Goal: Check status: Check status

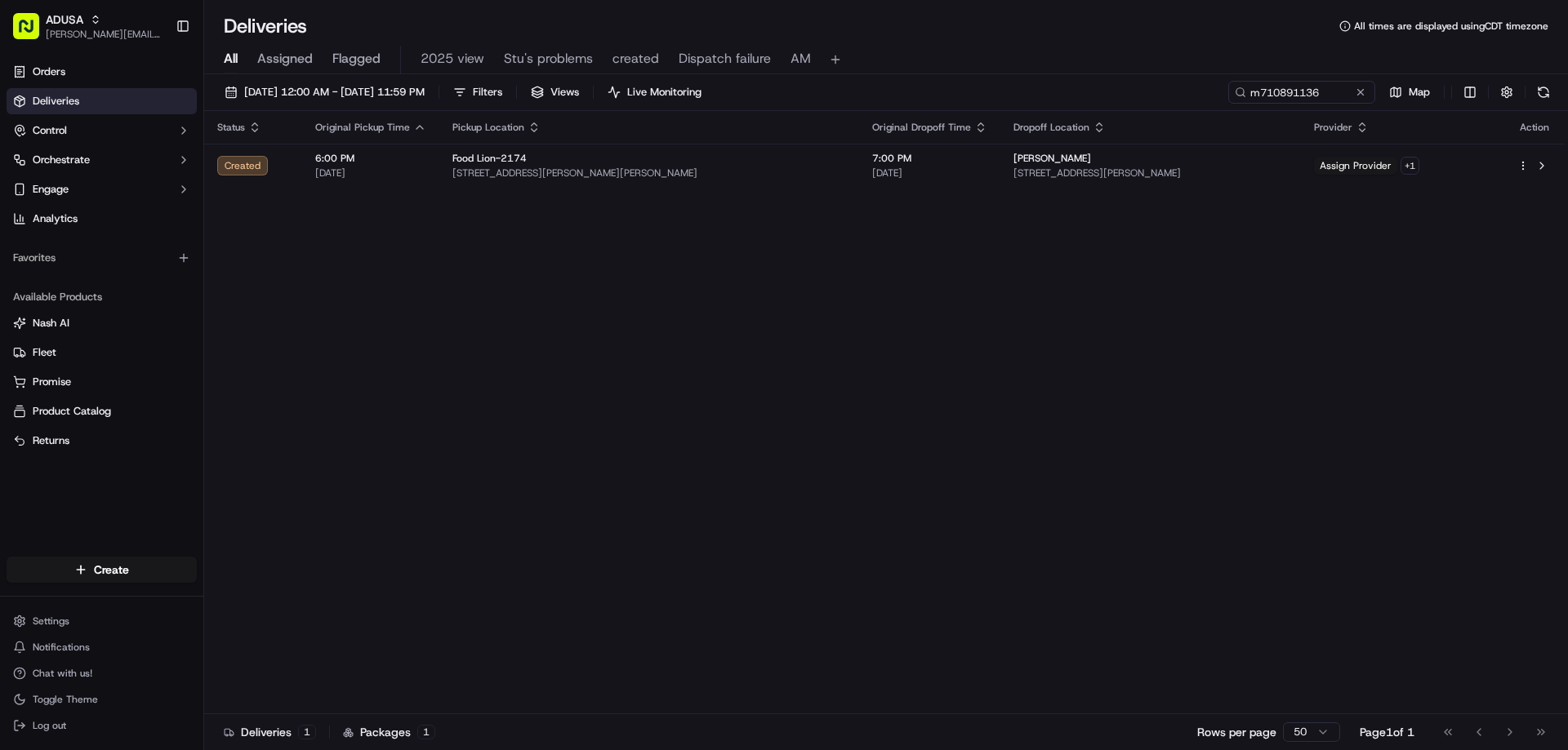
click at [1362, 91] on button at bounding box center [1360, 92] width 16 height 16
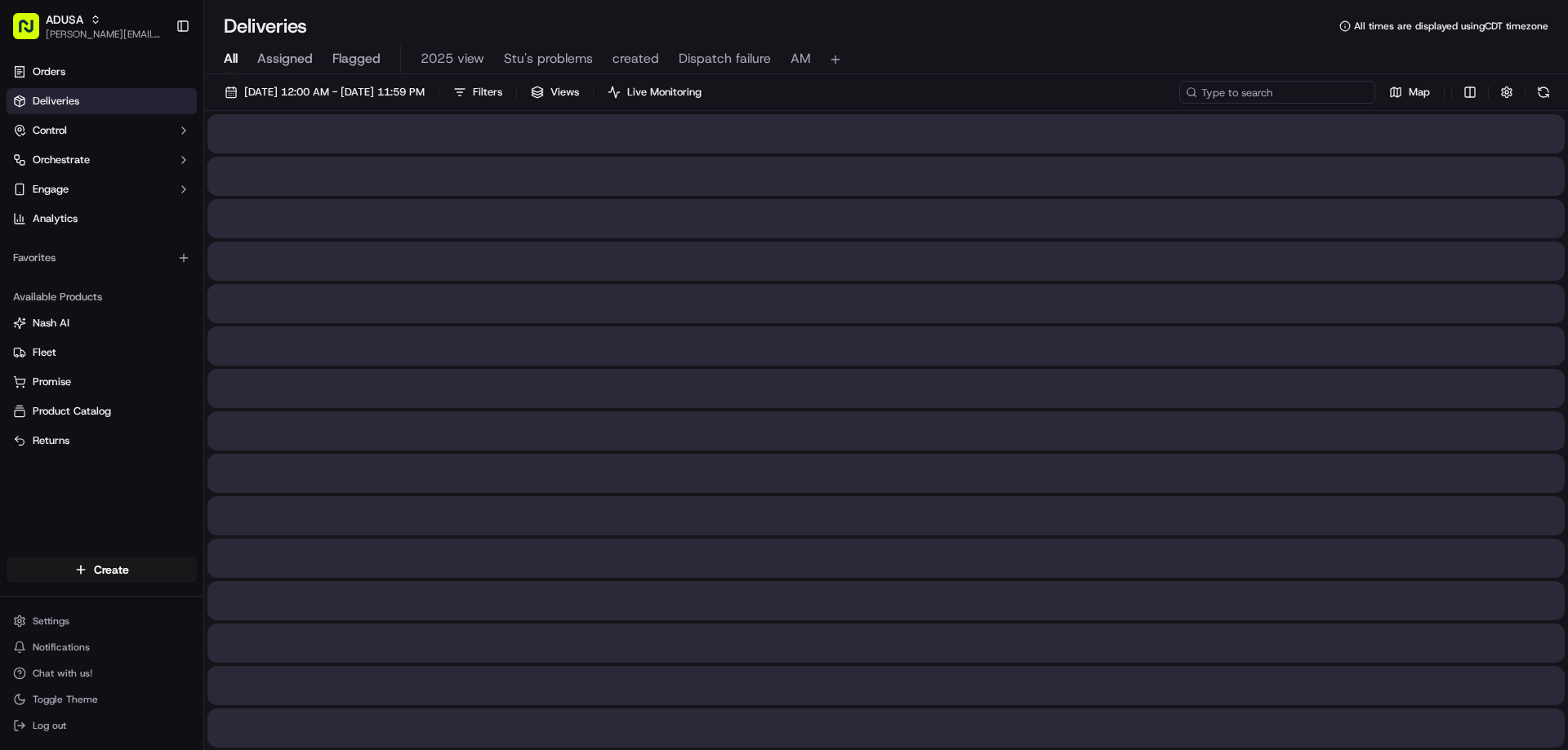
paste input "m715201208"
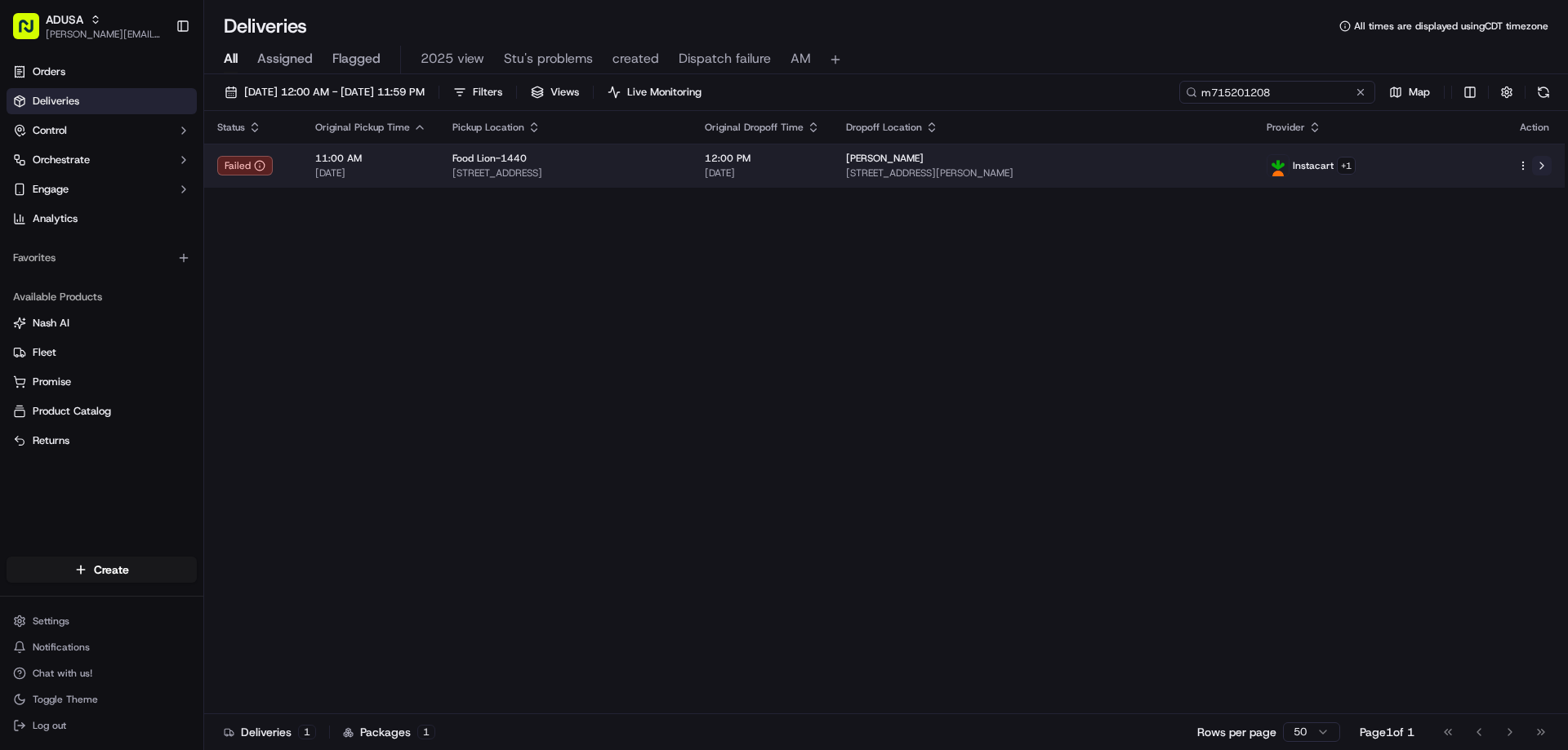
type input "m715201208"
click at [1542, 166] on button at bounding box center [1542, 166] width 20 height 20
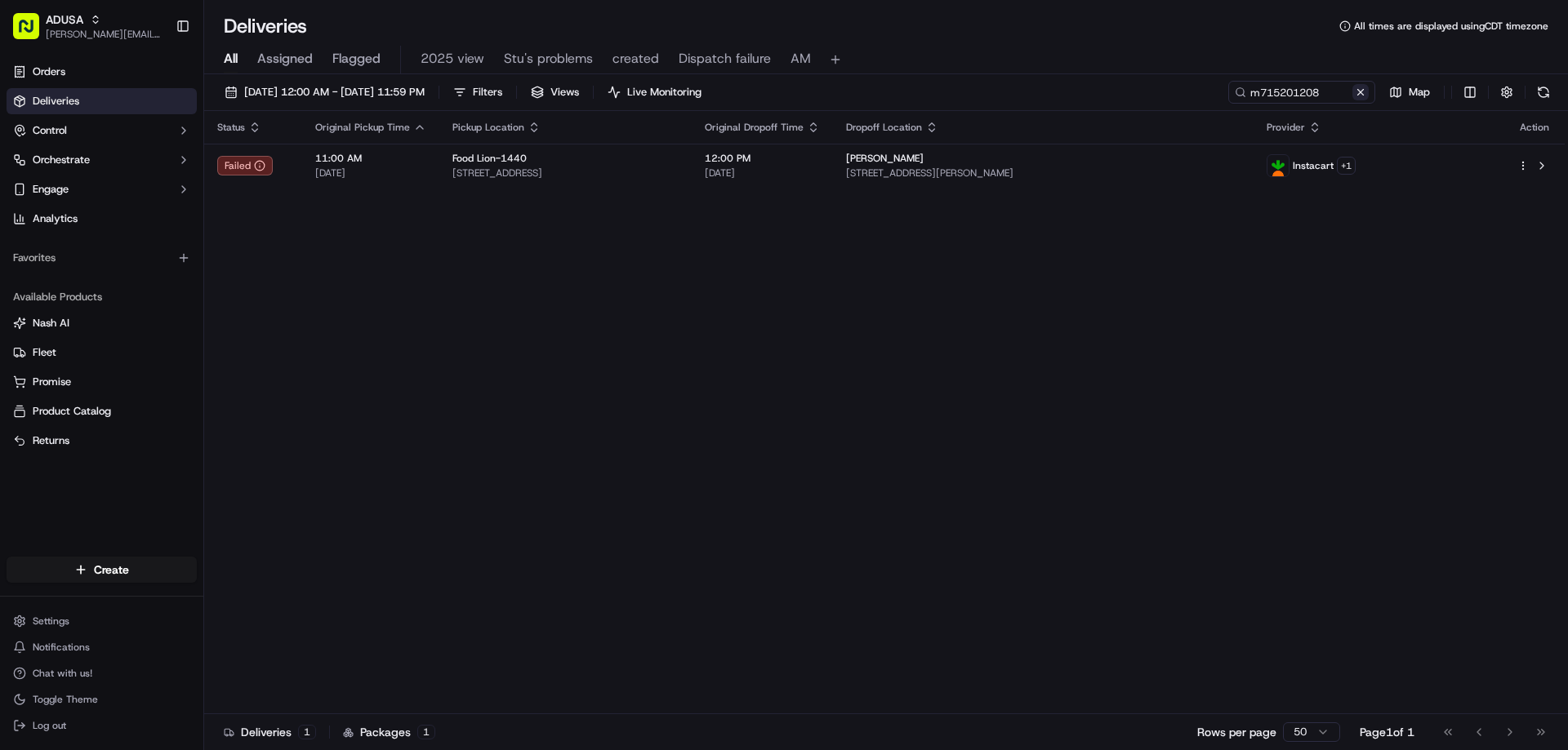
click at [1358, 90] on button at bounding box center [1360, 92] width 16 height 16
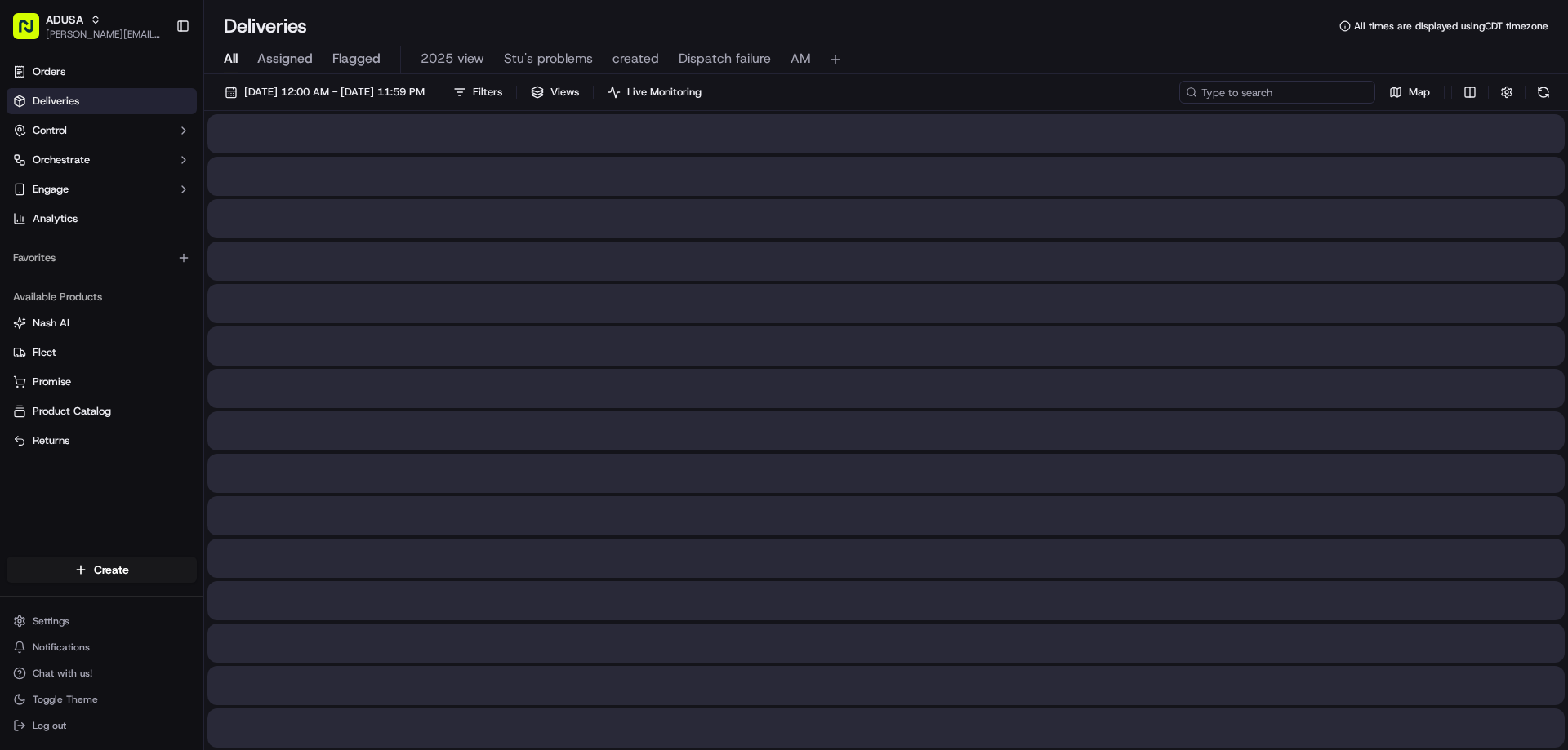
paste input "Cancelled by gig partner; no driver acceptance"
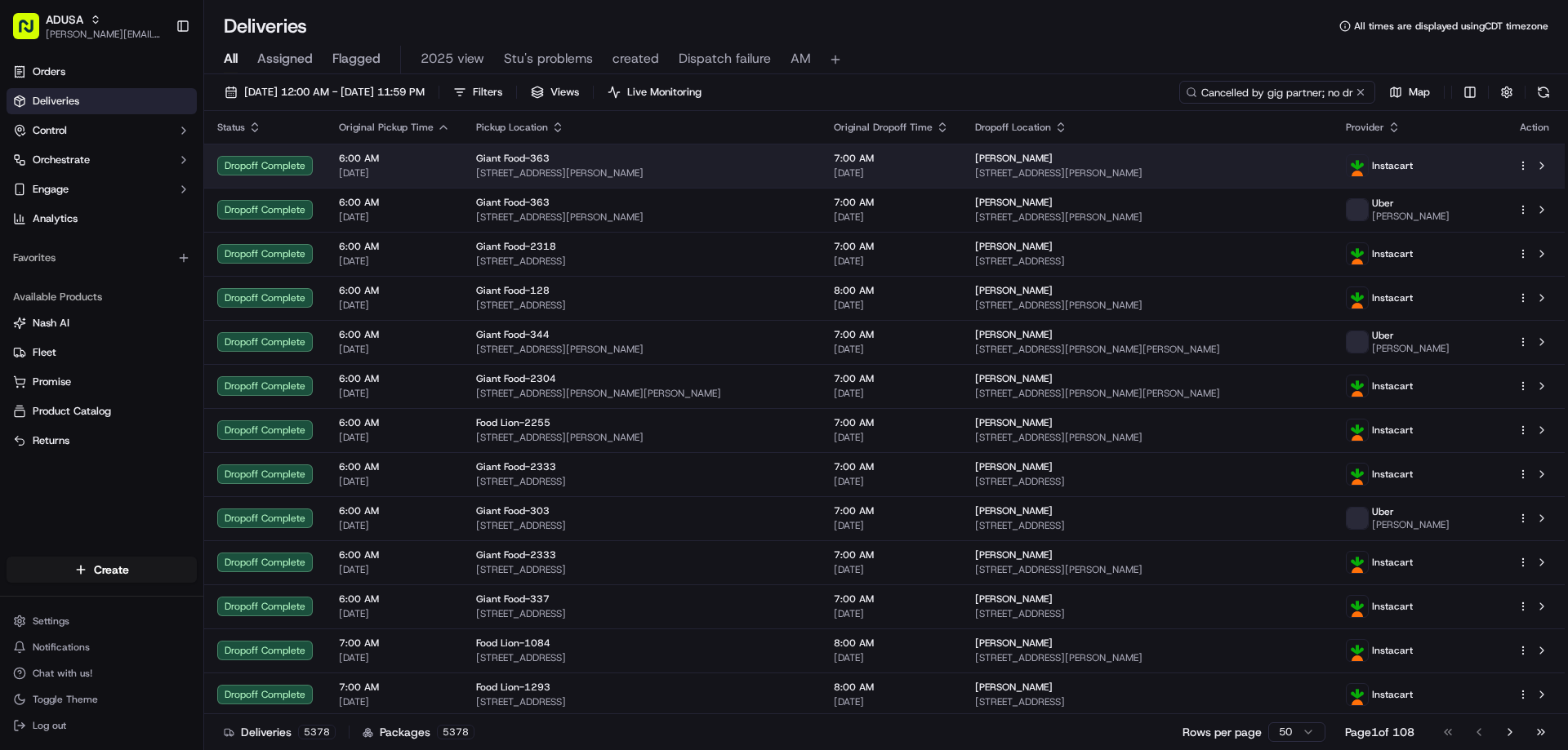
scroll to position [0, 78]
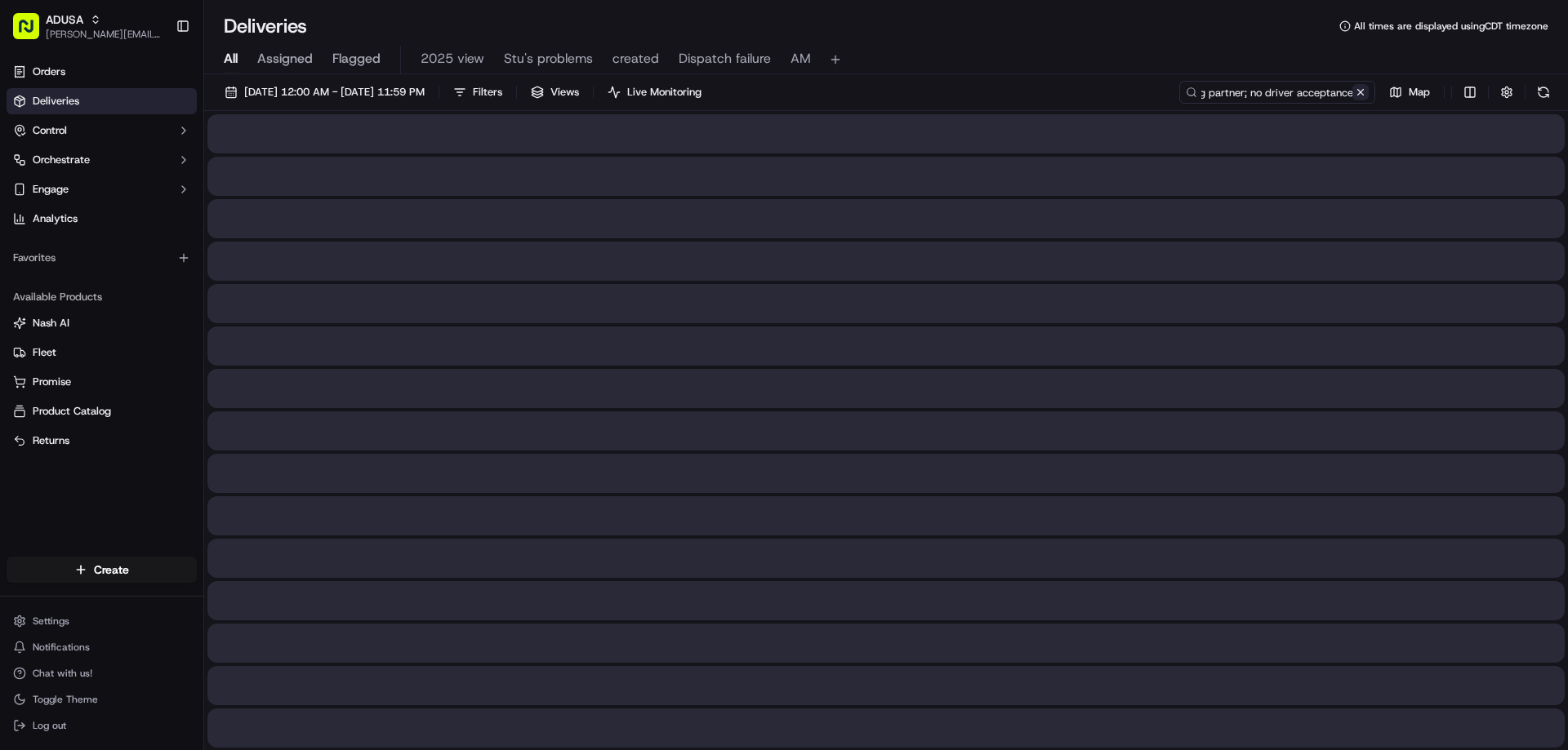
type input "Cancelled by gig partner; no driver acceptance"
click at [1360, 91] on button at bounding box center [1360, 92] width 16 height 16
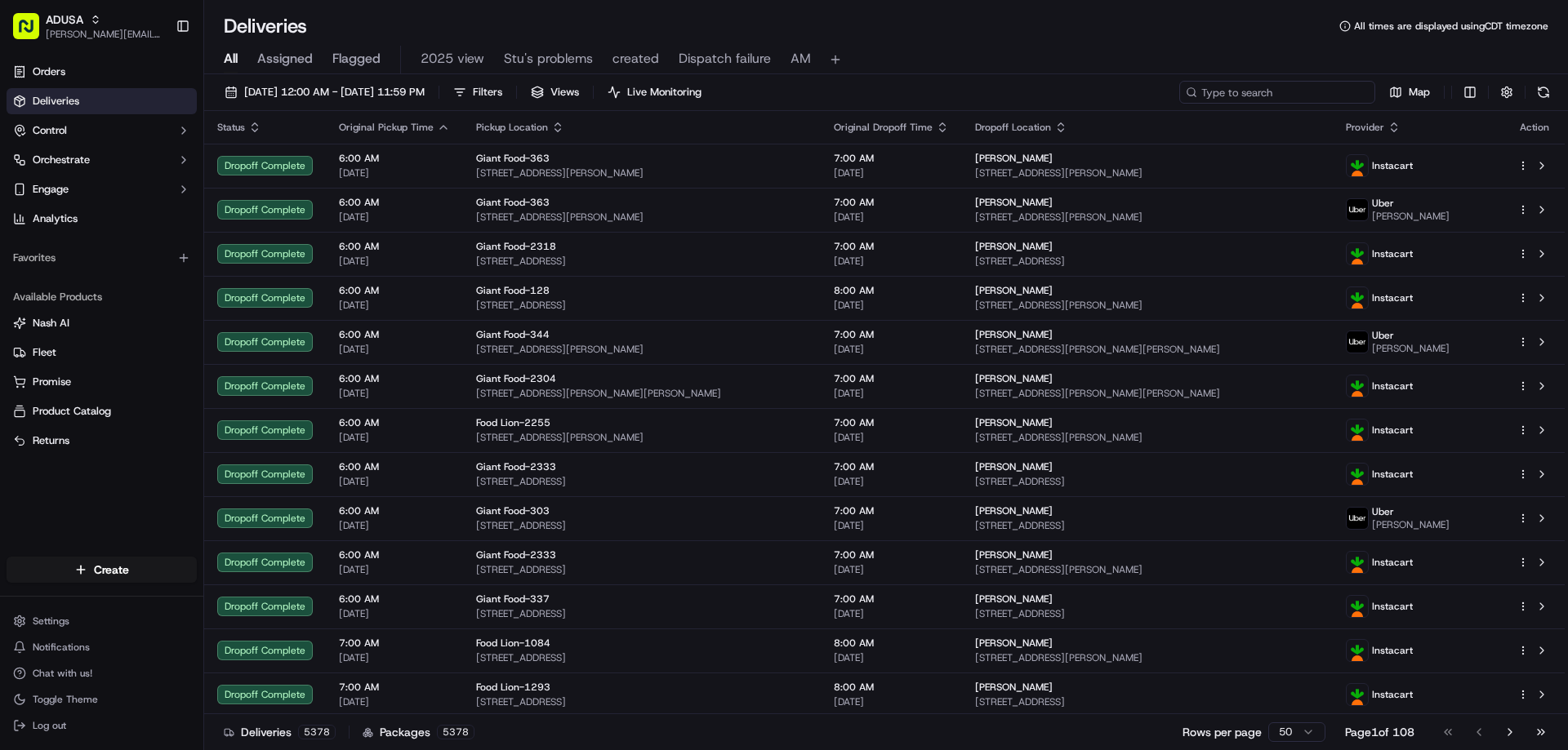
paste input "m714704372"
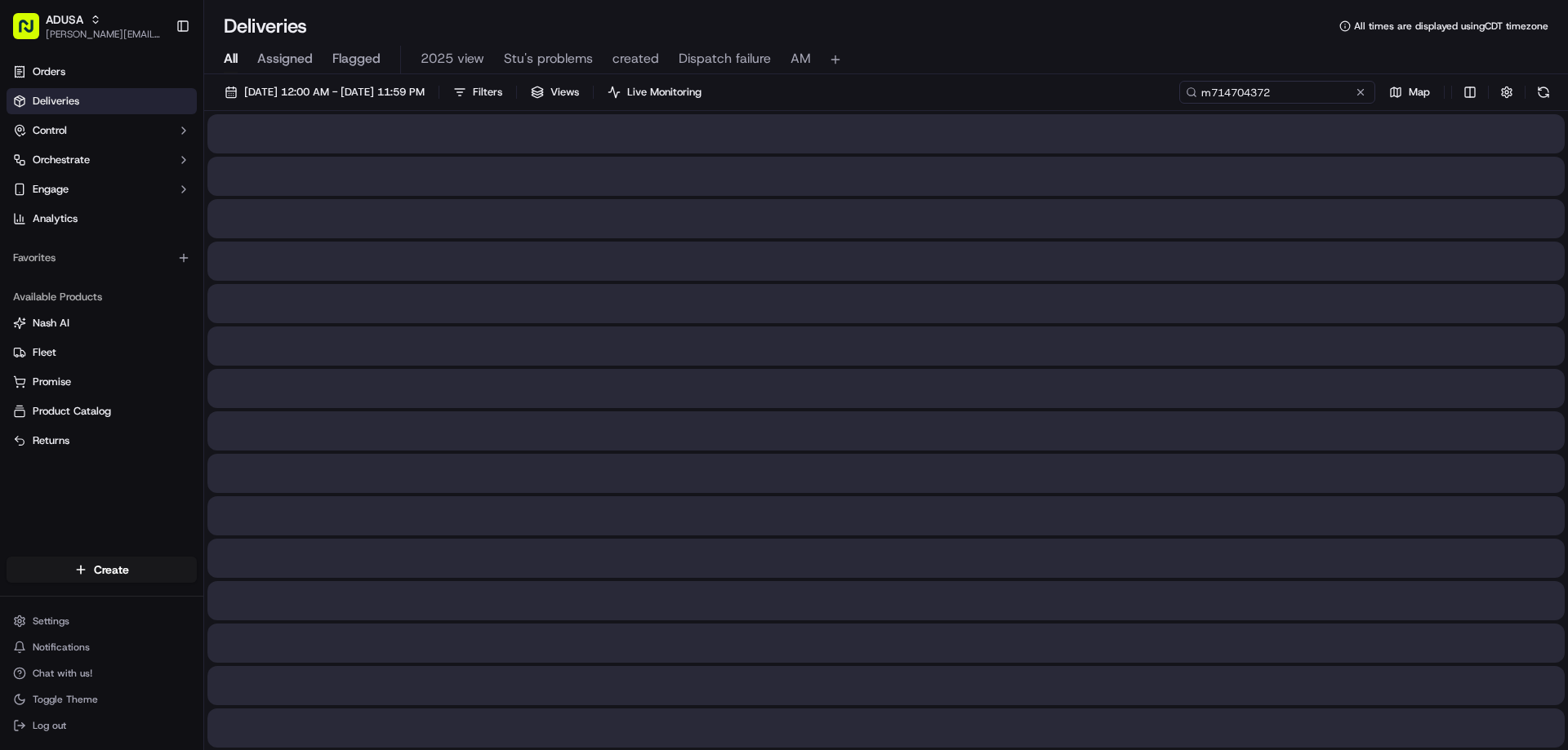
click at [1207, 91] on input "m714704372" at bounding box center [1277, 92] width 196 height 23
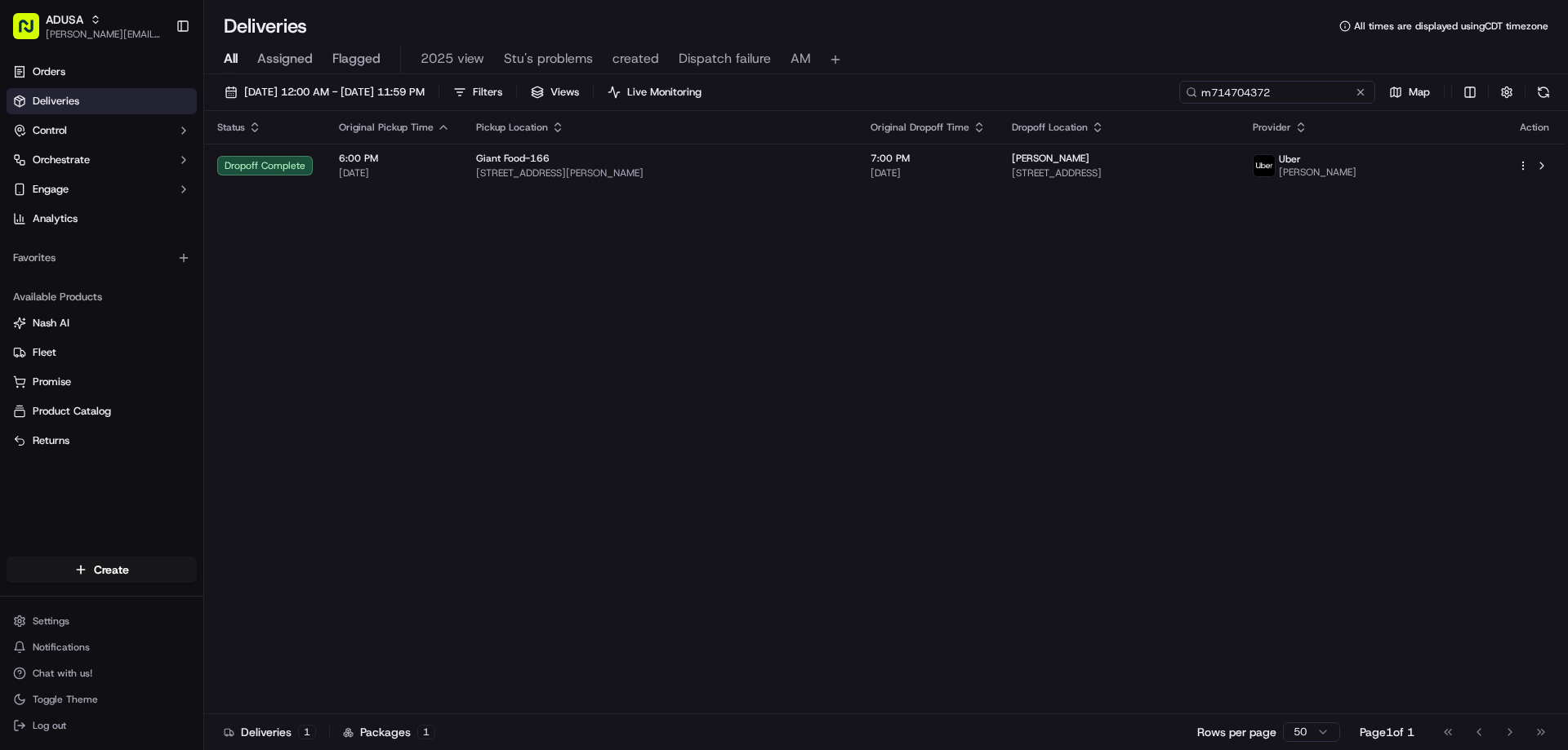
type input "m714704372"
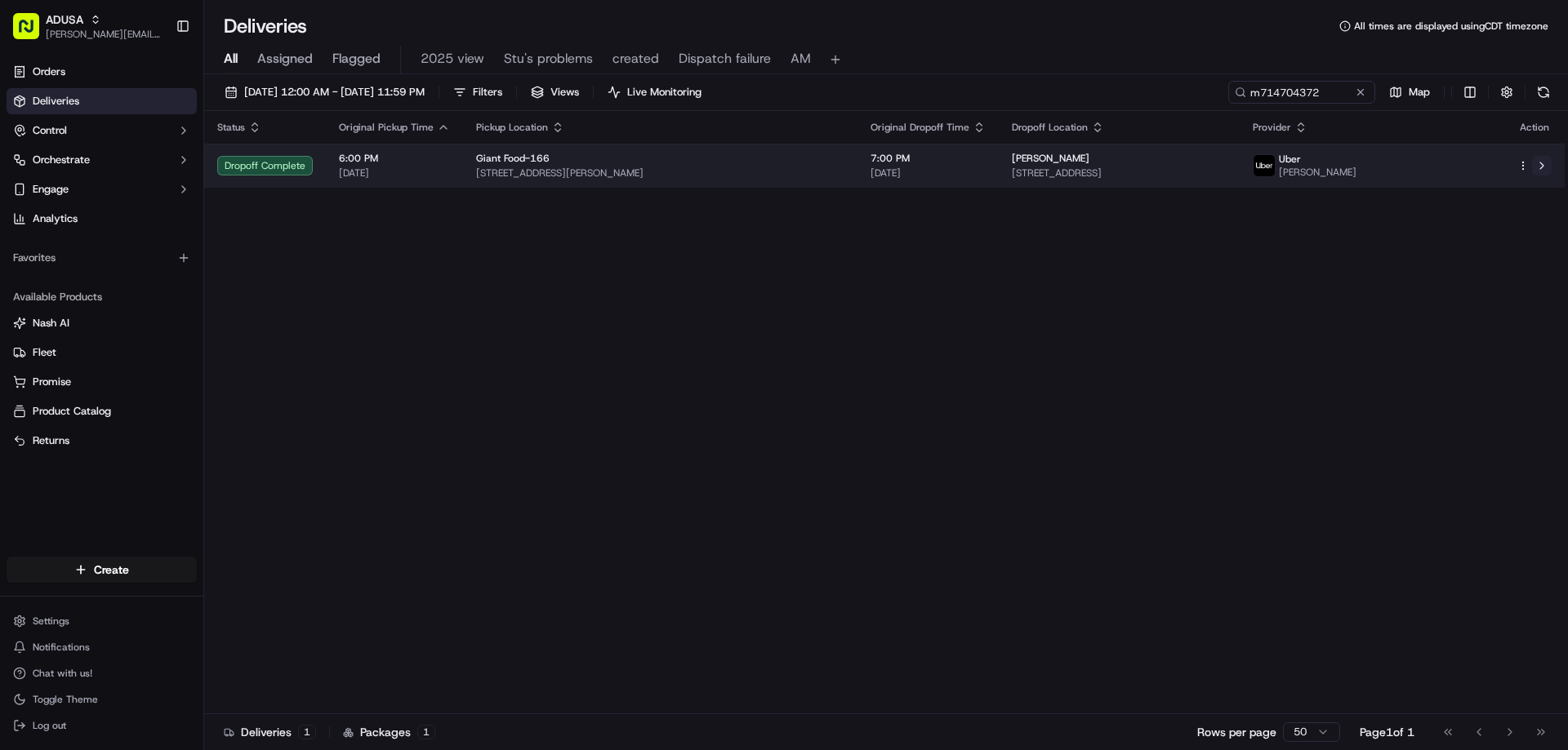
click at [1541, 167] on button at bounding box center [1542, 166] width 20 height 20
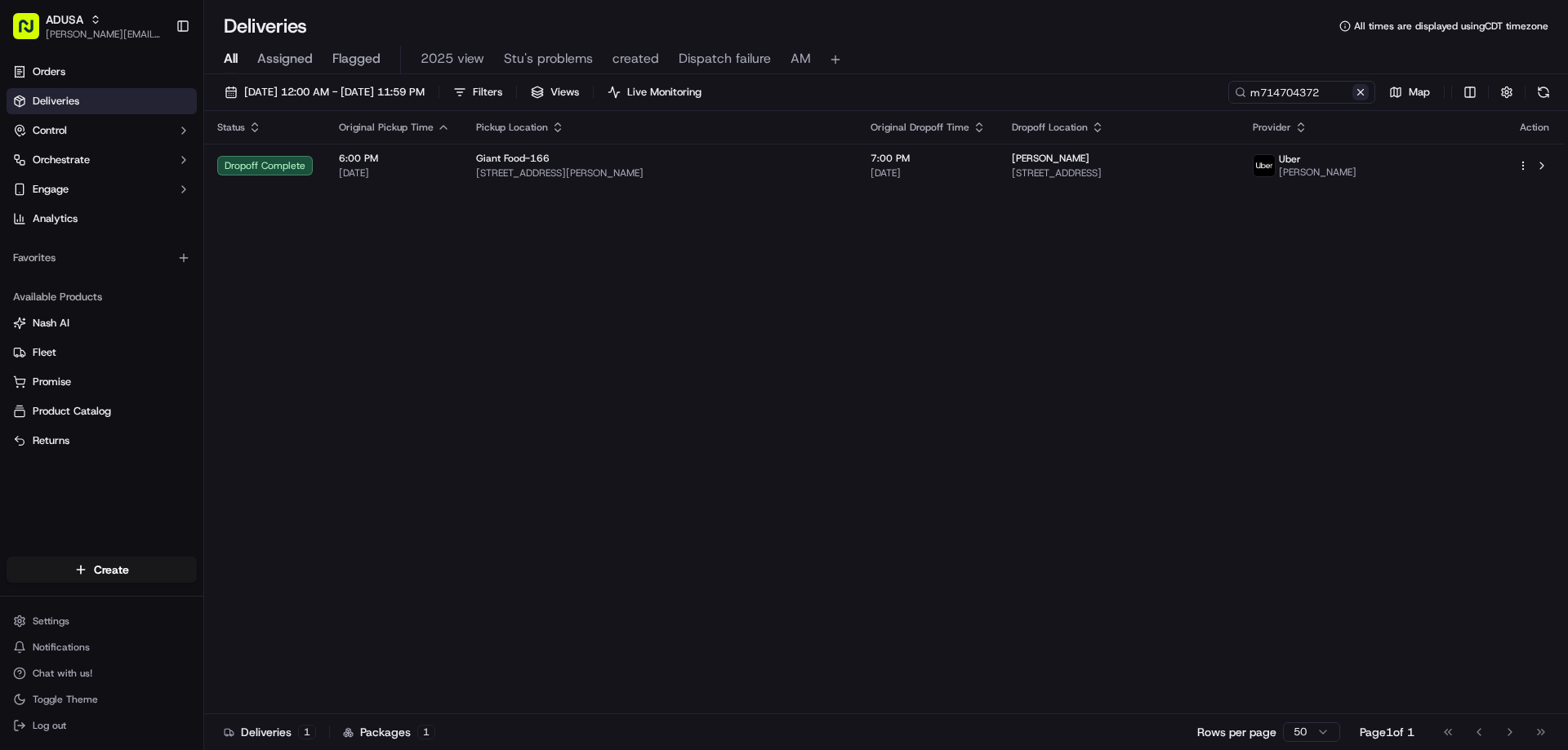
drag, startPoint x: 1356, startPoint y: 91, endPoint x: 1288, endPoint y: 87, distance: 68.1
click at [1353, 91] on button at bounding box center [1360, 92] width 16 height 16
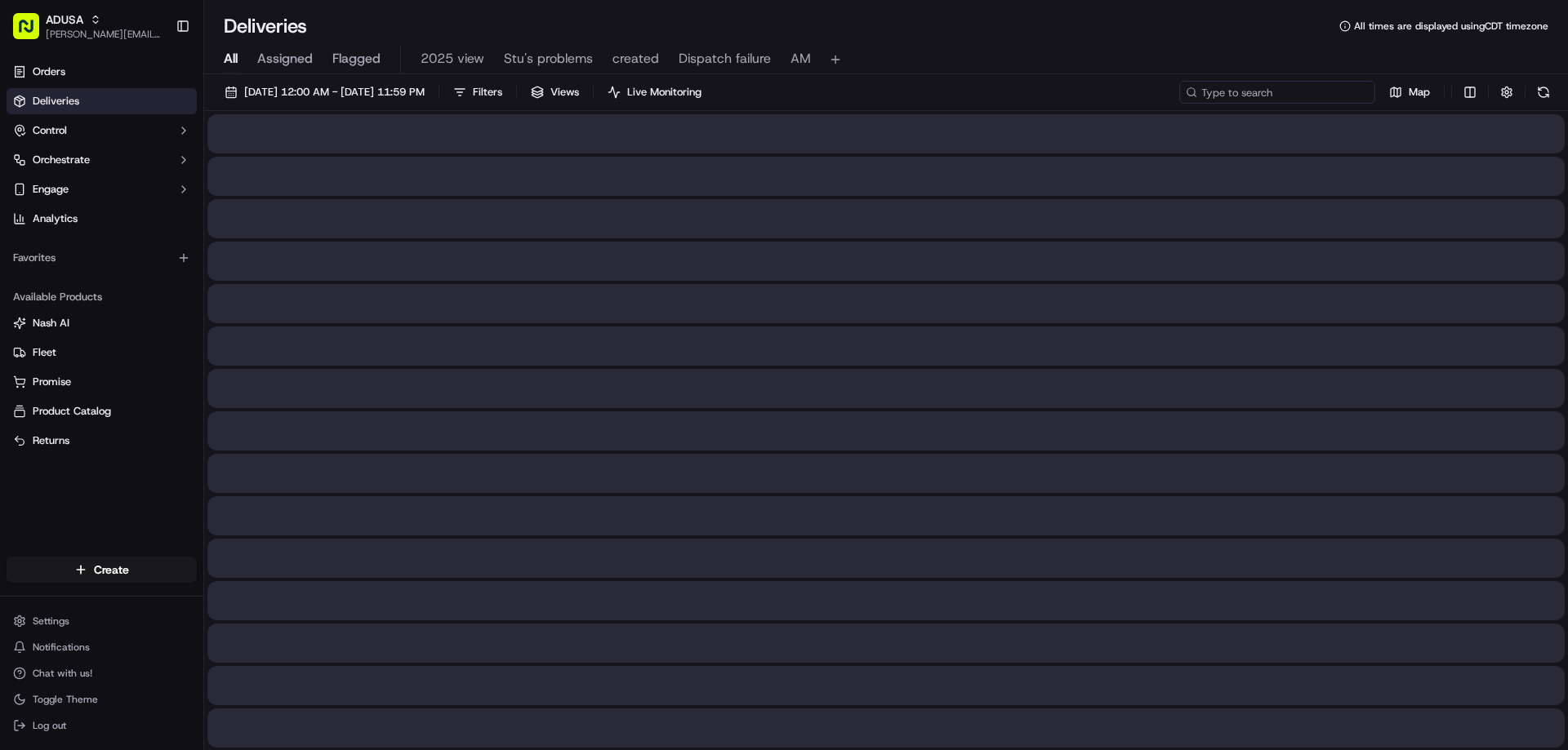
paste input "m709556513"
click at [1220, 92] on input "m709556513" at bounding box center [1277, 92] width 196 height 23
click at [1217, 96] on input "m709556513" at bounding box center [1277, 92] width 196 height 23
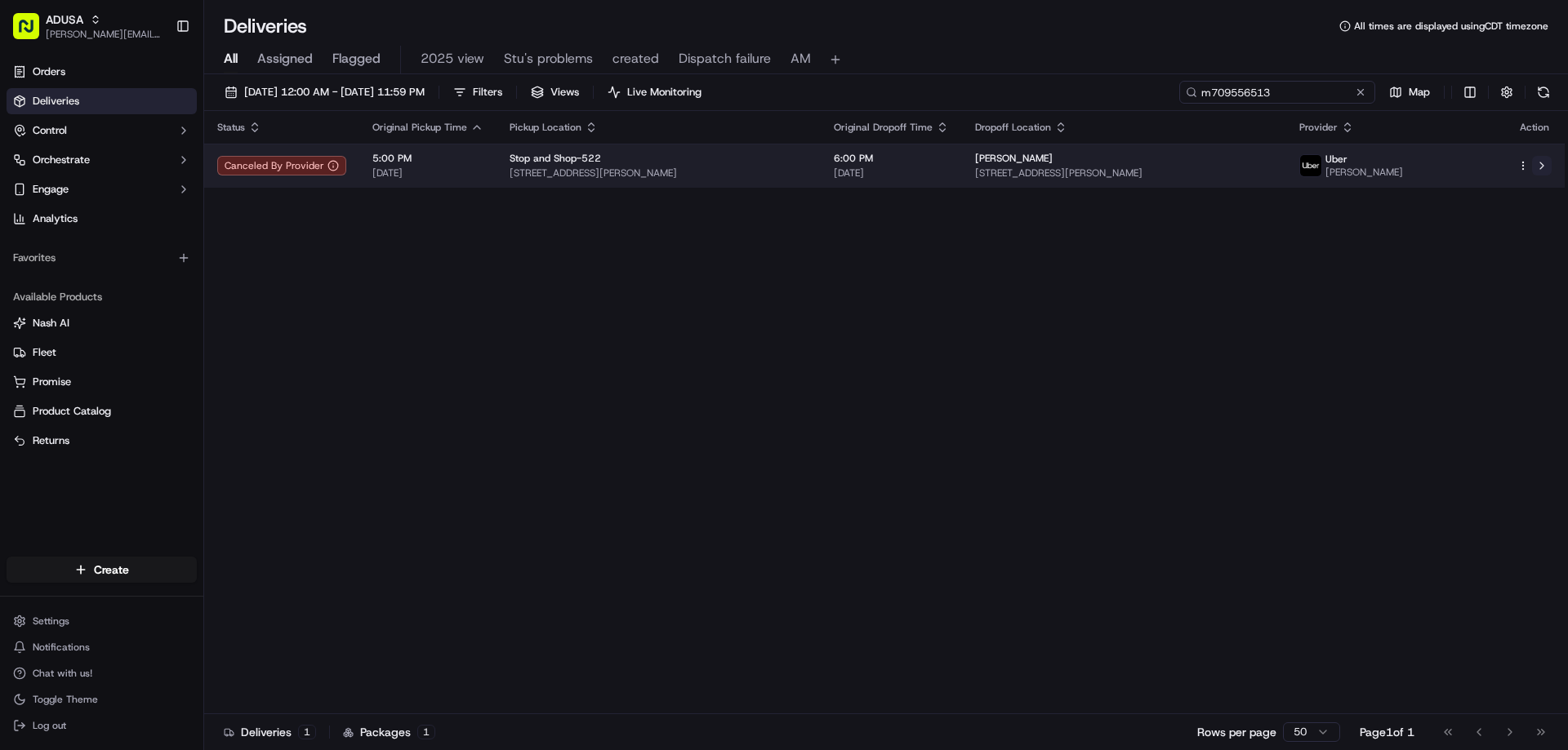
type input "m709556513"
click at [1546, 166] on button at bounding box center [1542, 166] width 20 height 20
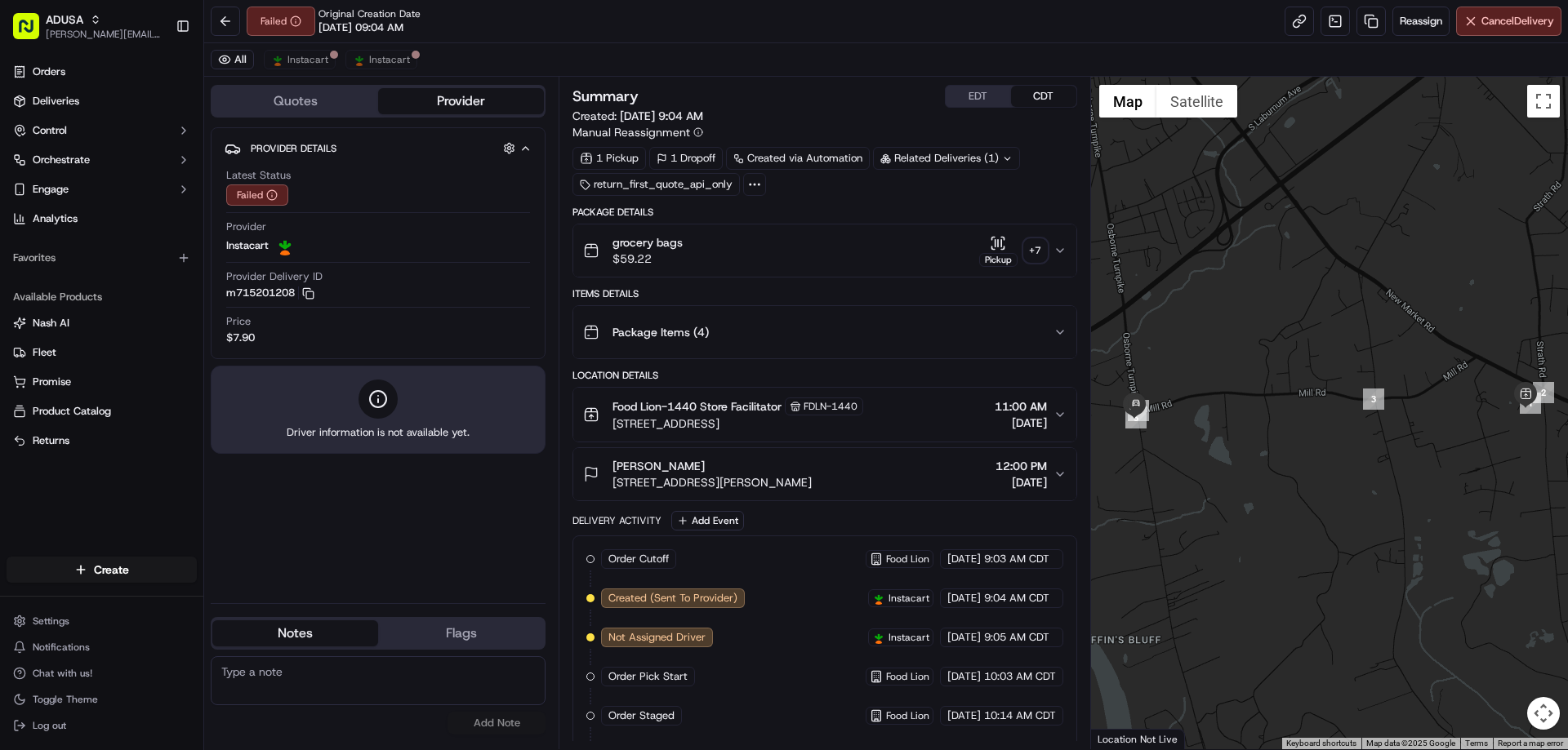
paste textarea "Cancelled by gig partner; no driver acceptance"
type textarea "Cancelled by gig partner; no driver acceptance"
click at [515, 724] on button "Add Note" at bounding box center [496, 723] width 98 height 23
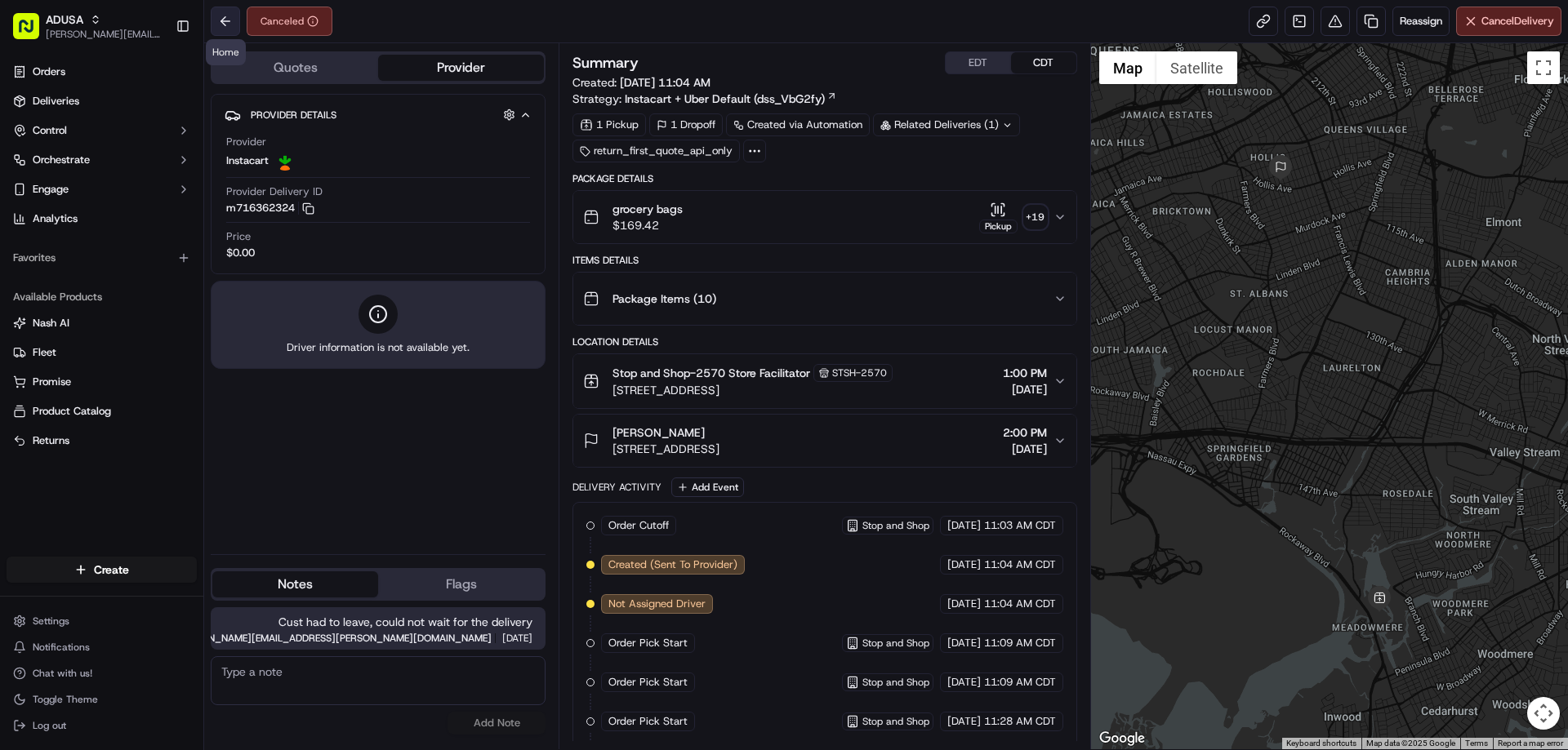
click at [229, 12] on button at bounding box center [225, 21] width 29 height 29
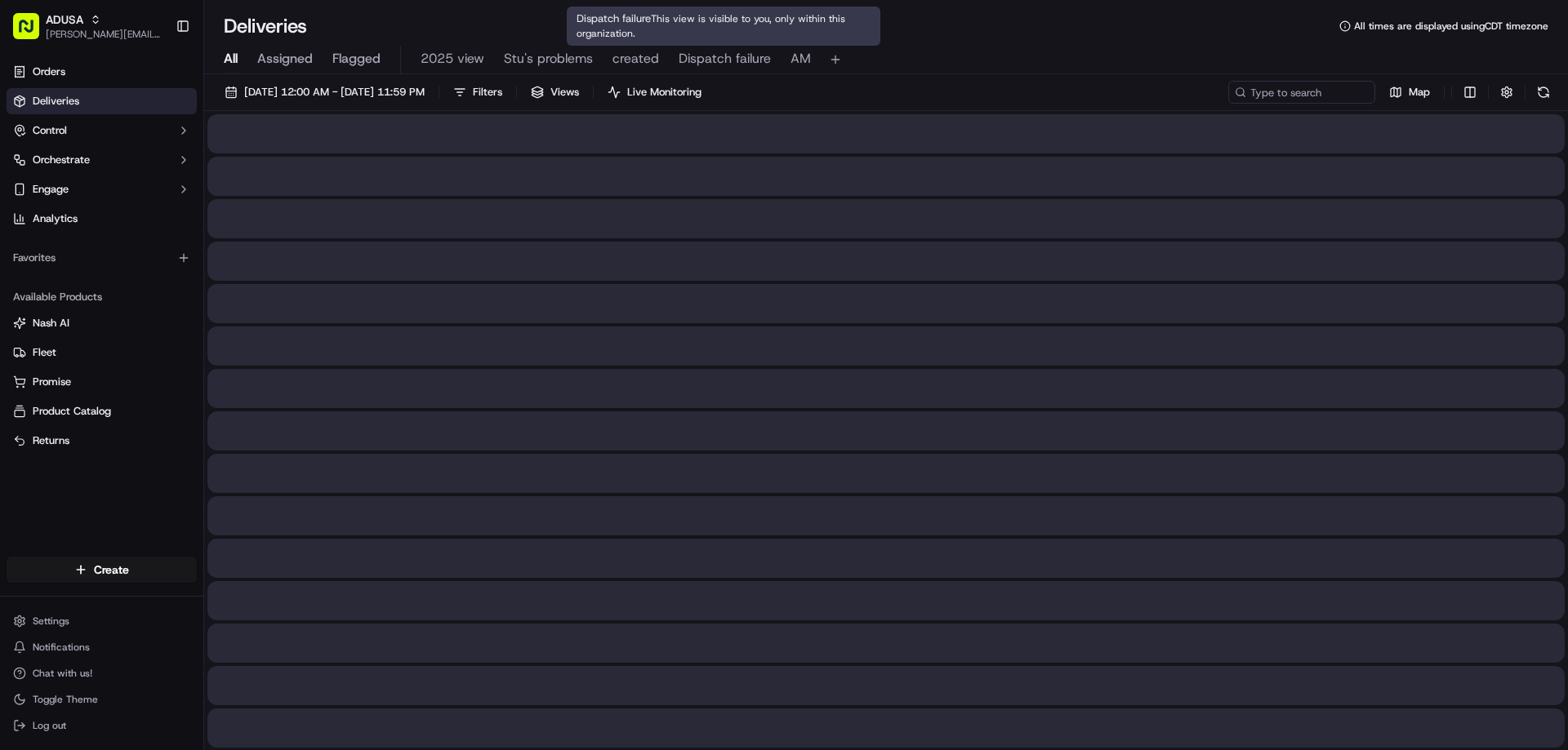
click at [639, 53] on span "created" at bounding box center [636, 59] width 46 height 20
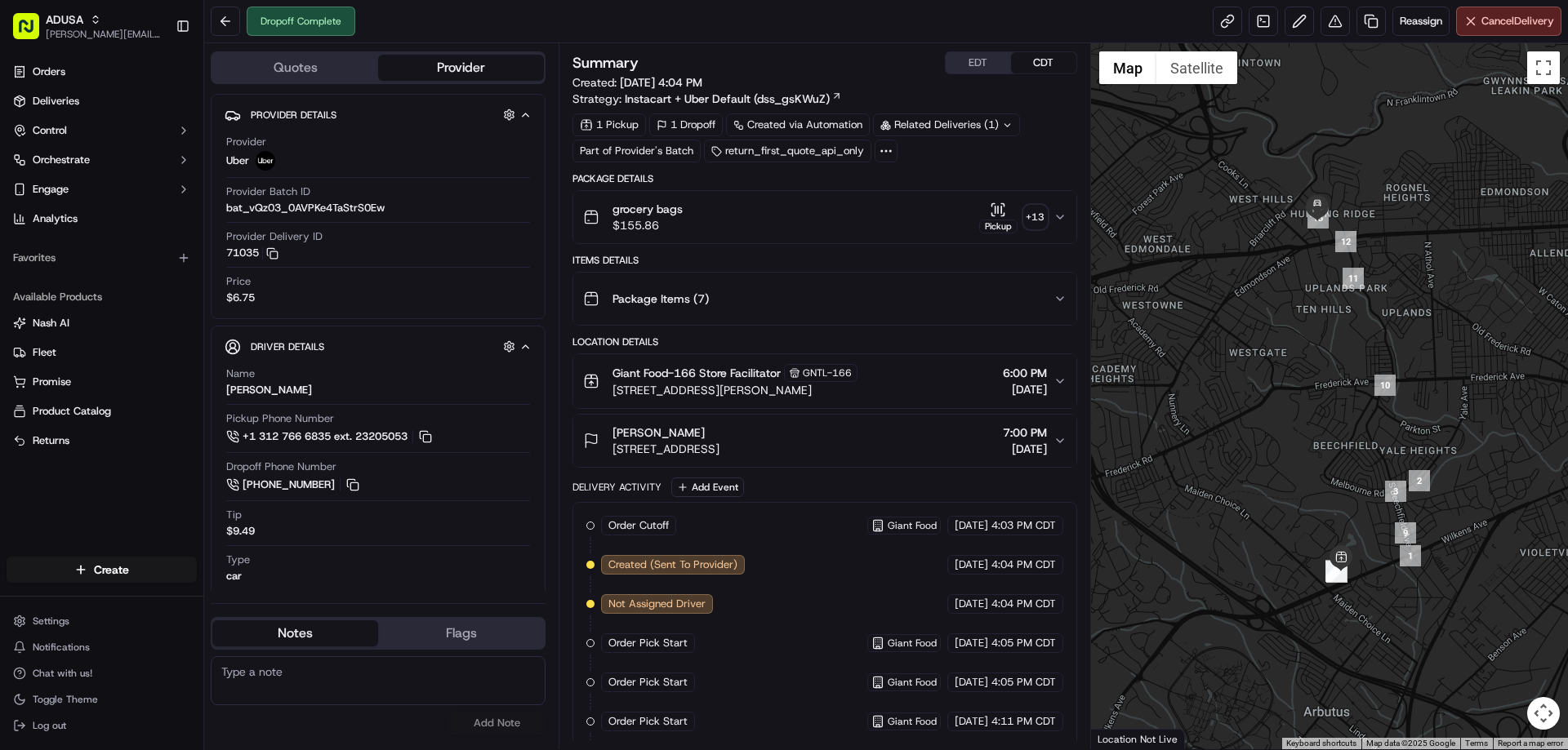
paste textarea "Ord picked up from store; customer DN receive ord"
type textarea "Ord picked up from store; customer DN receive ord"
click at [498, 724] on button "Add Note" at bounding box center [496, 723] width 98 height 23
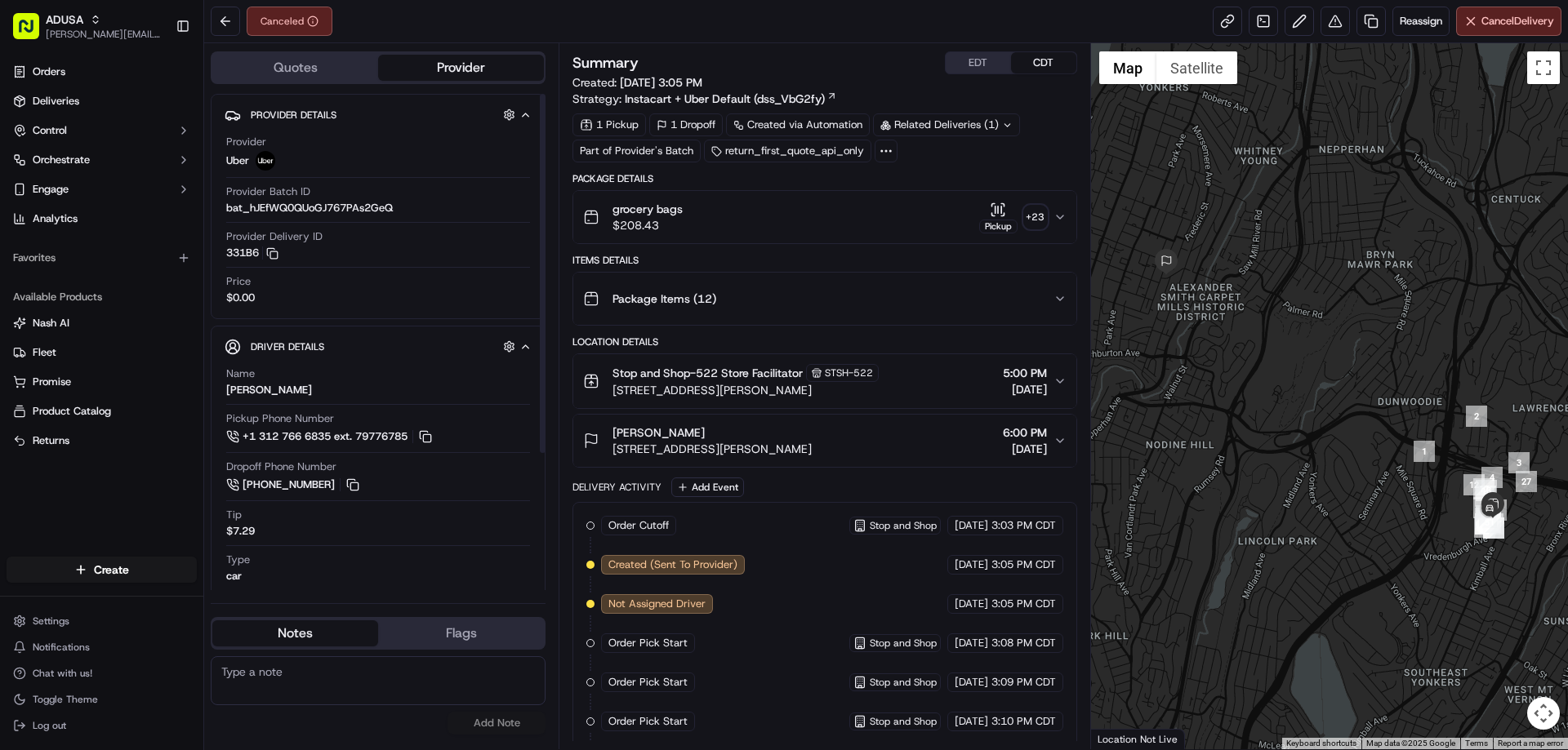
click at [274, 661] on textarea at bounding box center [378, 681] width 335 height 49
paste textarea "Cancelled by gig partner; no driver acceptance"
type textarea "Cancelled by gig partner; no driver acceptance"
click at [487, 731] on button "Add Note" at bounding box center [496, 723] width 98 height 23
